Goal: Check status: Check status

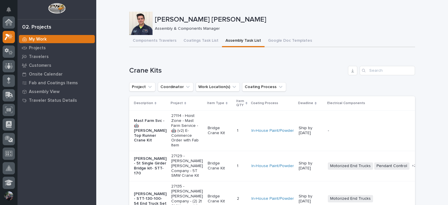
scroll to position [15, 0]
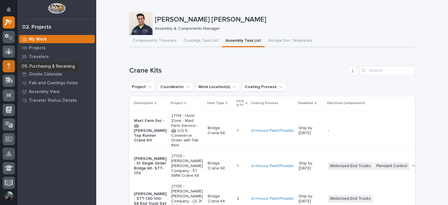
click at [5, 71] on div at bounding box center [9, 66] width 12 height 12
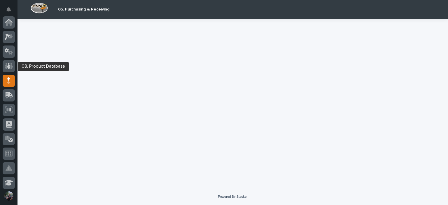
scroll to position [58, 0]
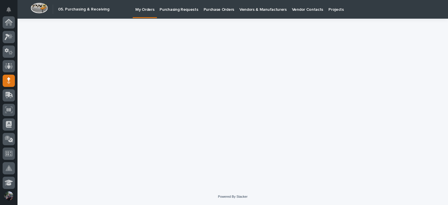
scroll to position [58, 0]
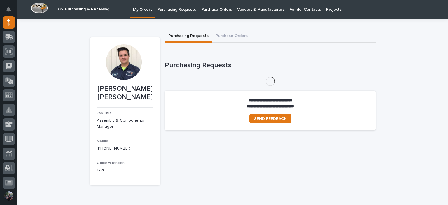
click at [184, 12] on link "Purchasing Requests" at bounding box center [177, 9] width 44 height 18
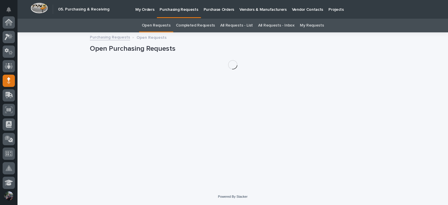
scroll to position [58, 0]
click at [211, 11] on p "Purchase Orders" at bounding box center [219, 6] width 31 height 12
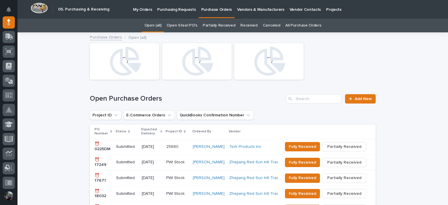
click at [301, 22] on link "All Purchase Orders" at bounding box center [303, 26] width 36 height 14
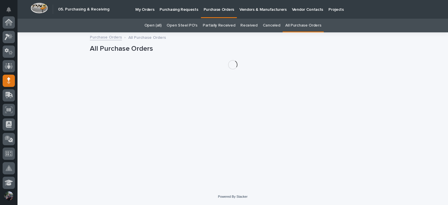
scroll to position [58, 0]
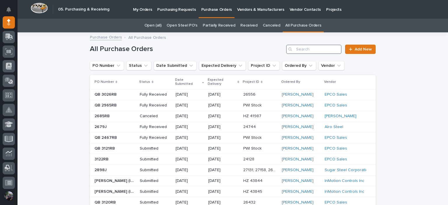
click at [298, 53] on input "Search" at bounding box center [313, 49] width 55 height 9
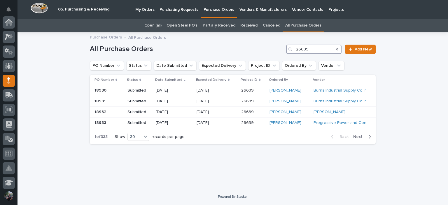
scroll to position [58, 0]
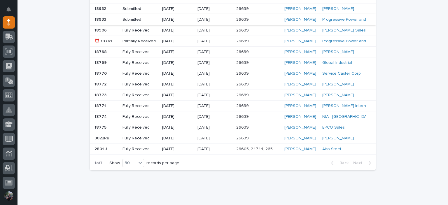
scroll to position [118, 0]
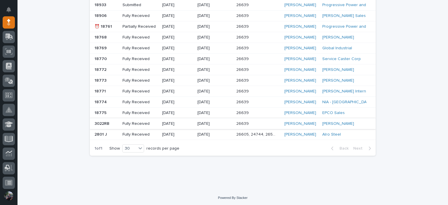
type input "26639"
click at [181, 123] on p "07/28/2025" at bounding box center [177, 123] width 31 height 5
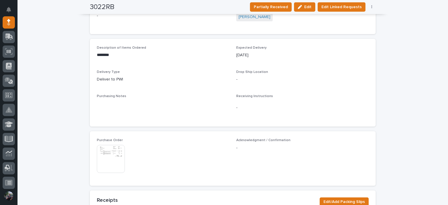
scroll to position [194, 0]
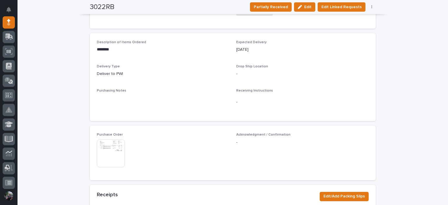
click at [99, 141] on img at bounding box center [111, 153] width 28 height 28
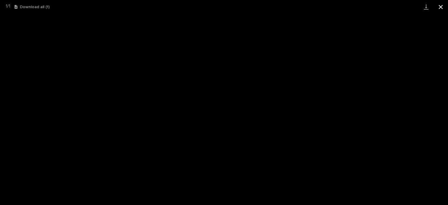
click at [444, 8] on button "Close gallery" at bounding box center [440, 7] width 15 height 14
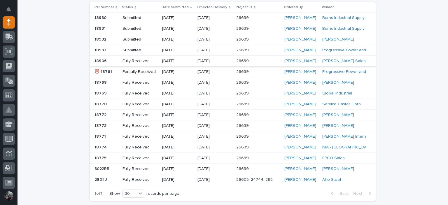
scroll to position [118, 0]
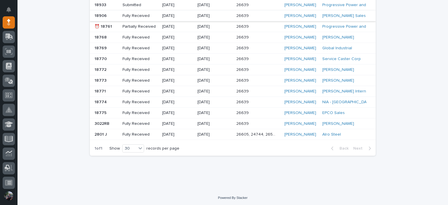
click at [244, 93] on div "26639 26639" at bounding box center [258, 92] width 44 height 10
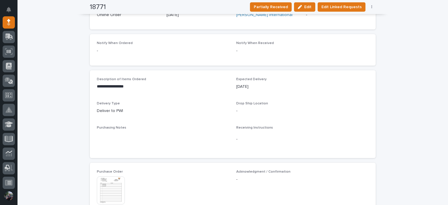
scroll to position [194, 0]
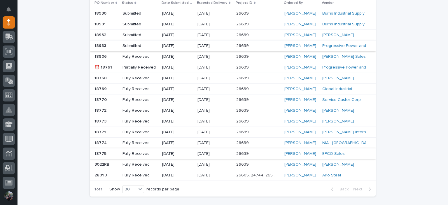
scroll to position [57, 0]
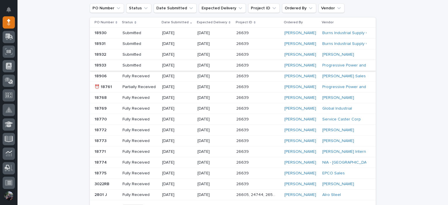
click at [423, 50] on div "Loading... Saving… Loading... Saving… All Purchase Orders 26639 Add New PO Numb…" at bounding box center [232, 113] width 430 height 274
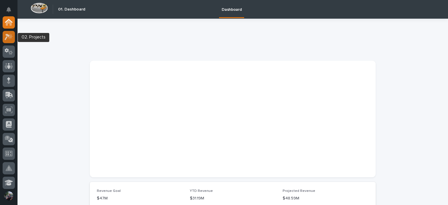
click at [6, 32] on div at bounding box center [9, 37] width 12 height 12
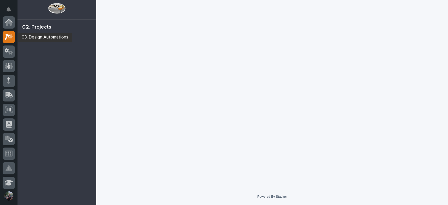
scroll to position [15, 0]
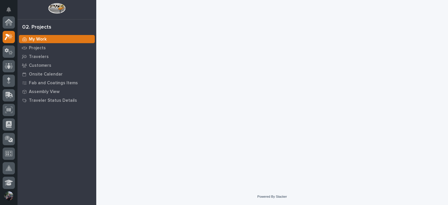
scroll to position [15, 0]
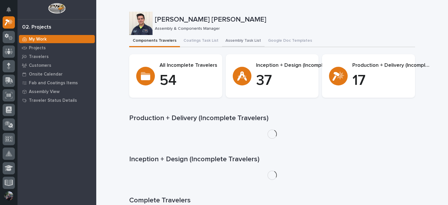
click at [239, 43] on button "Assembly Task List" at bounding box center [243, 41] width 43 height 12
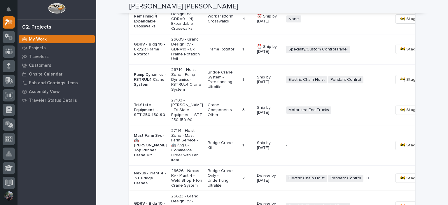
scroll to position [546, 0]
